Goal: Information Seeking & Learning: Learn about a topic

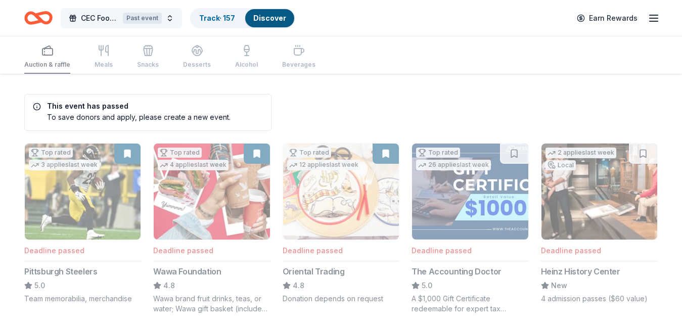
click at [84, 16] on span "CEC Food Truck & Family Festival" at bounding box center [100, 18] width 38 height 12
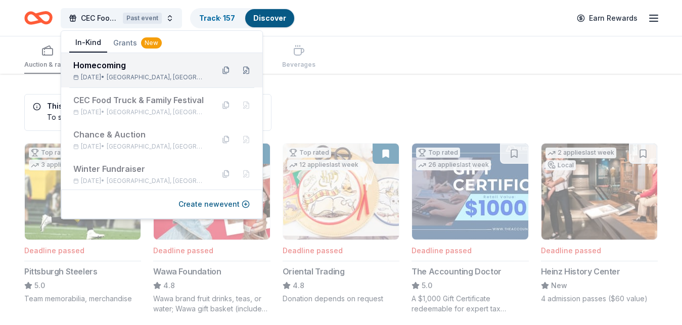
click at [103, 71] on div "Homecoming" at bounding box center [139, 65] width 132 height 12
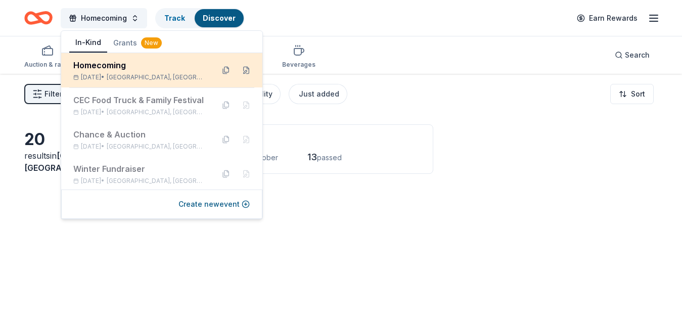
click at [103, 70] on div "Homecoming" at bounding box center [139, 65] width 132 height 12
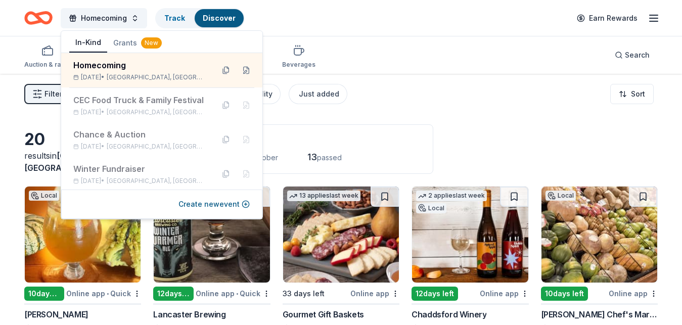
click at [426, 102] on div "Filter 2 Application methods Causes Eligibility Just added Sort" at bounding box center [341, 94] width 682 height 40
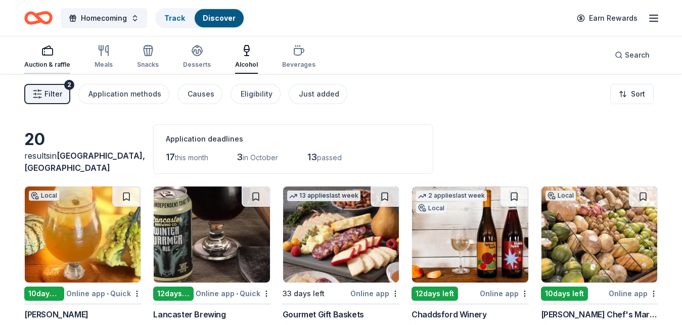
click at [49, 58] on div "Auction & raffle" at bounding box center [47, 56] width 46 height 24
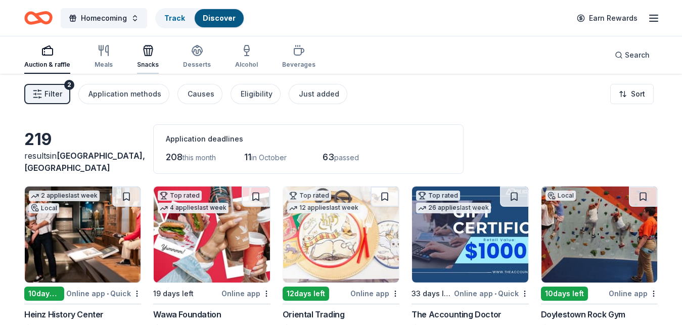
click at [151, 53] on icon "button" at bounding box center [148, 50] width 12 height 12
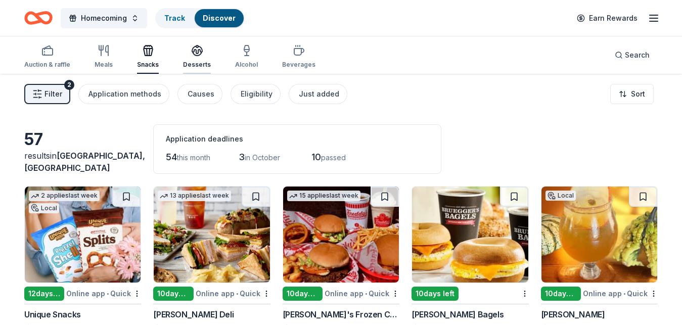
click at [206, 54] on div "button" at bounding box center [197, 50] width 28 height 12
